Goal: Check status

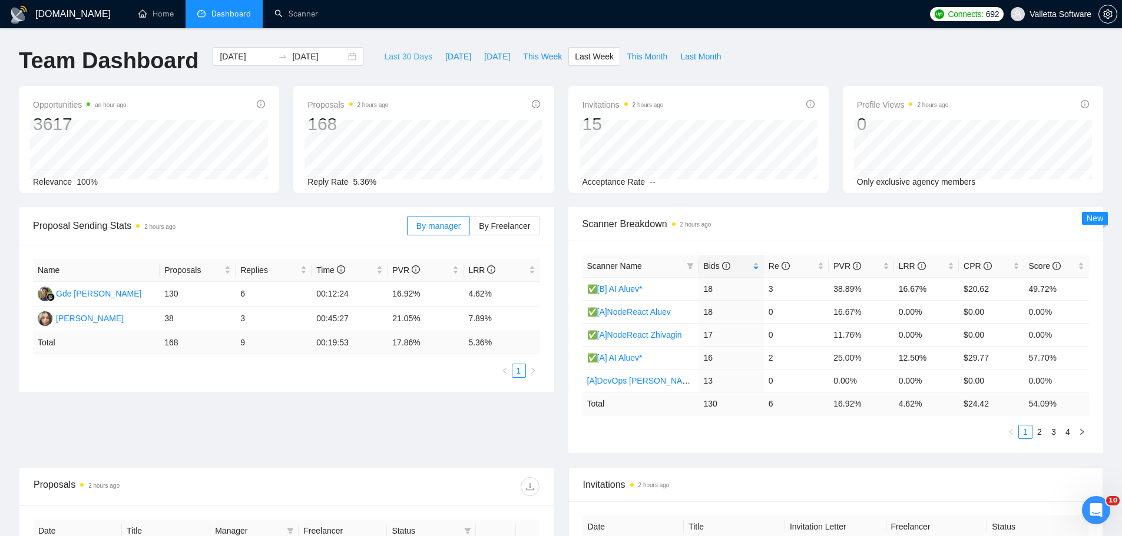
click at [392, 55] on span "Last 30 Days" at bounding box center [408, 56] width 48 height 13
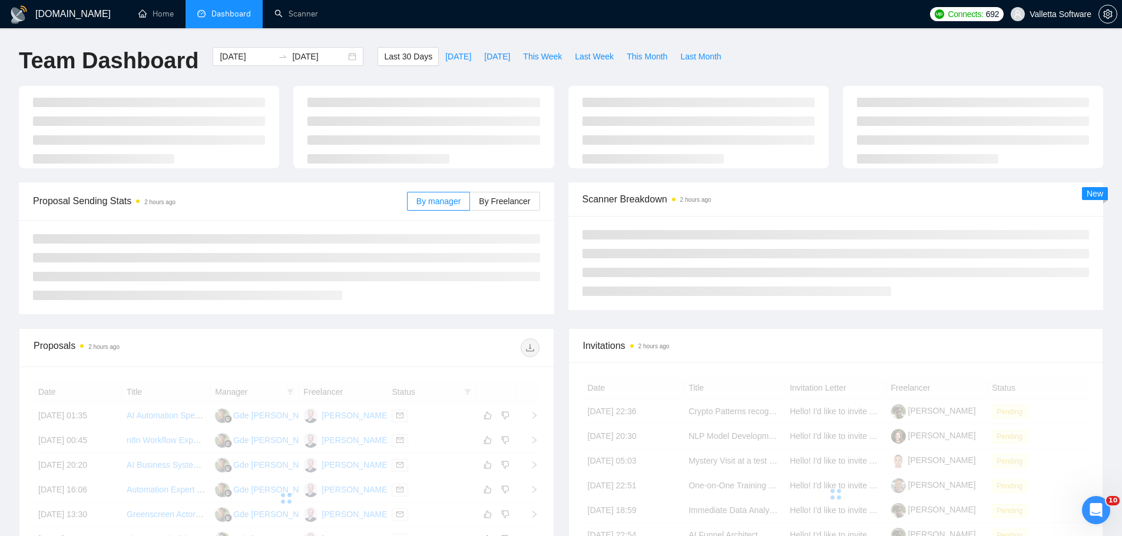
type input "[DATE]"
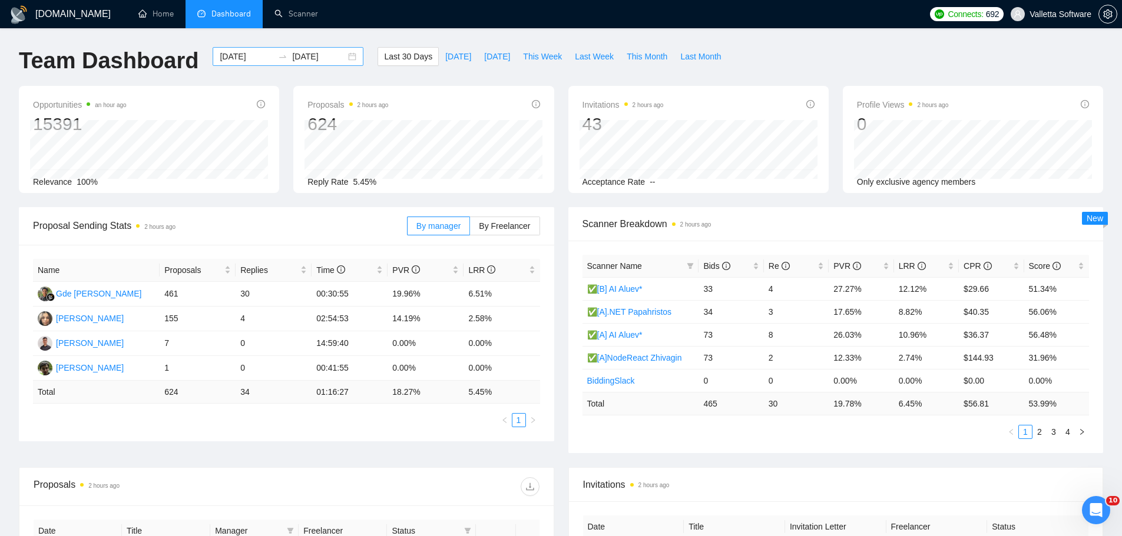
click at [233, 58] on input "[DATE]" at bounding box center [247, 56] width 54 height 13
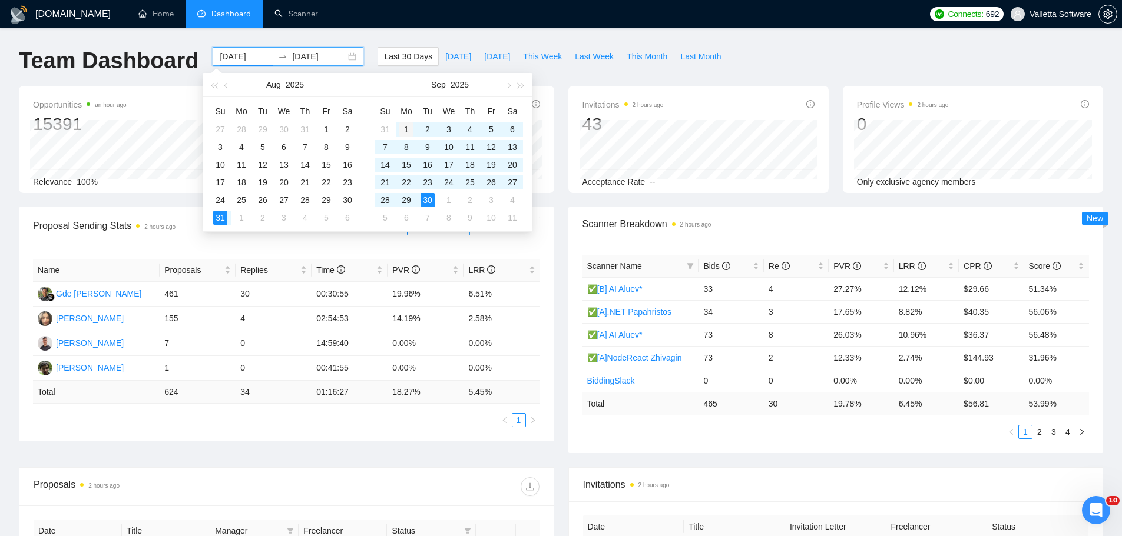
type input "[DATE]"
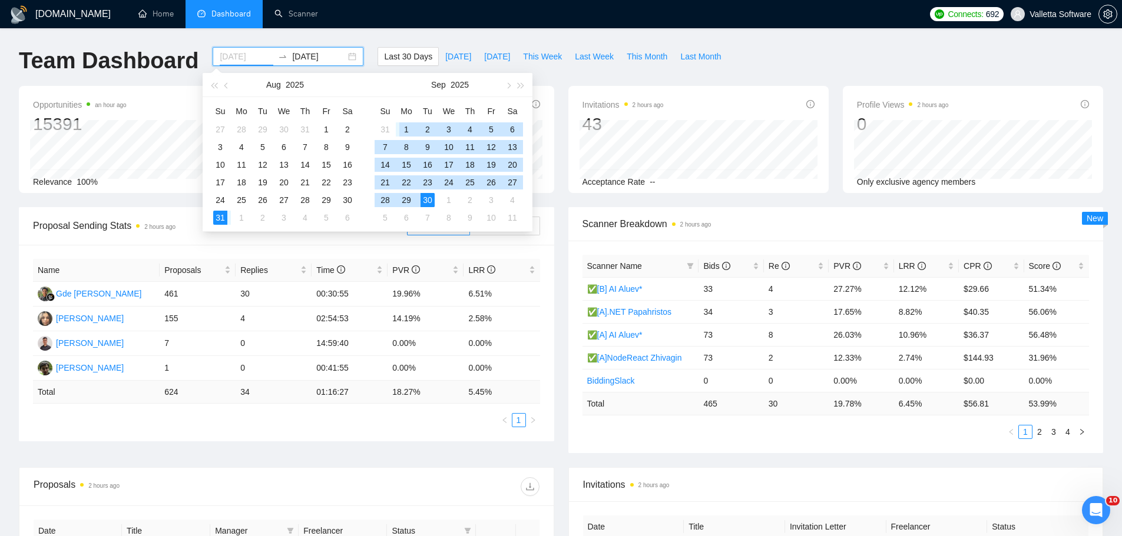
click at [408, 130] on div "1" at bounding box center [406, 129] width 14 height 14
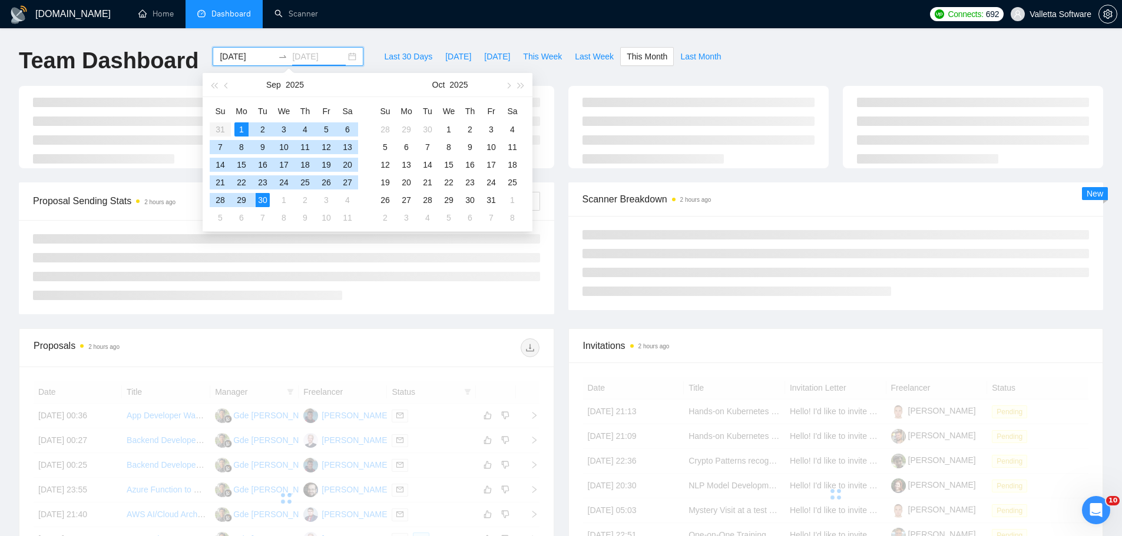
click at [264, 198] on div "30" at bounding box center [263, 200] width 14 height 14
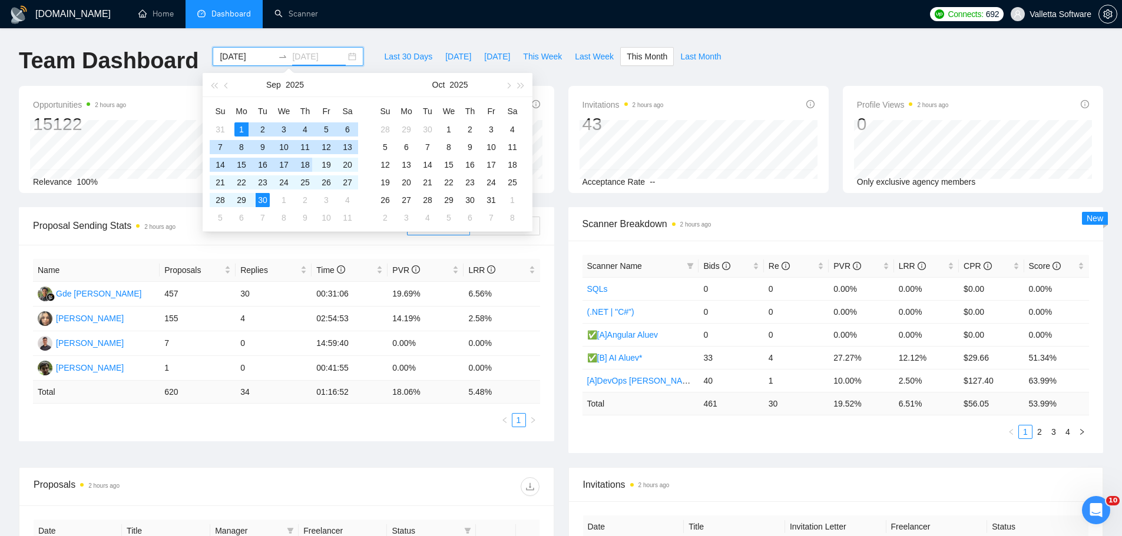
type input "[DATE]"
click at [579, 94] on div "Invitations 2 hours ago 43 Acceptance Rate --" at bounding box center [698, 139] width 260 height 107
